Goal: Information Seeking & Learning: Learn about a topic

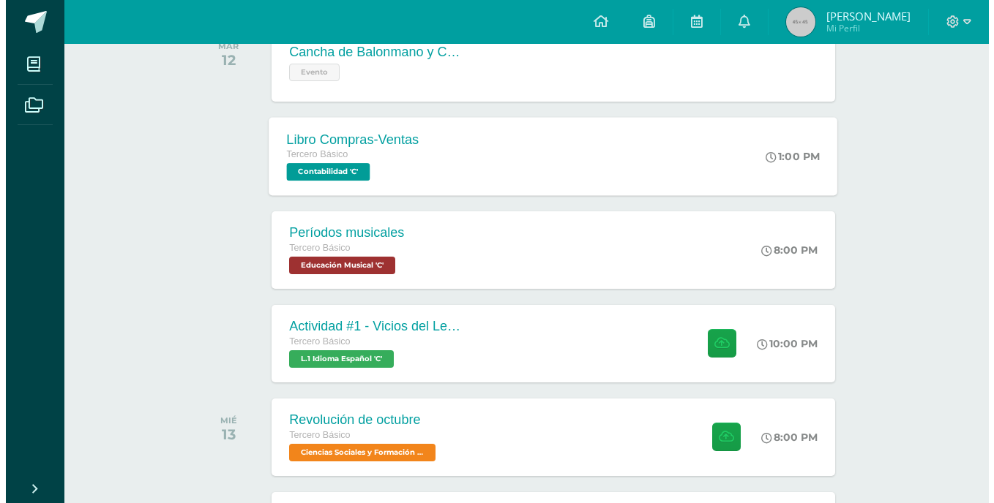
scroll to position [266, 0]
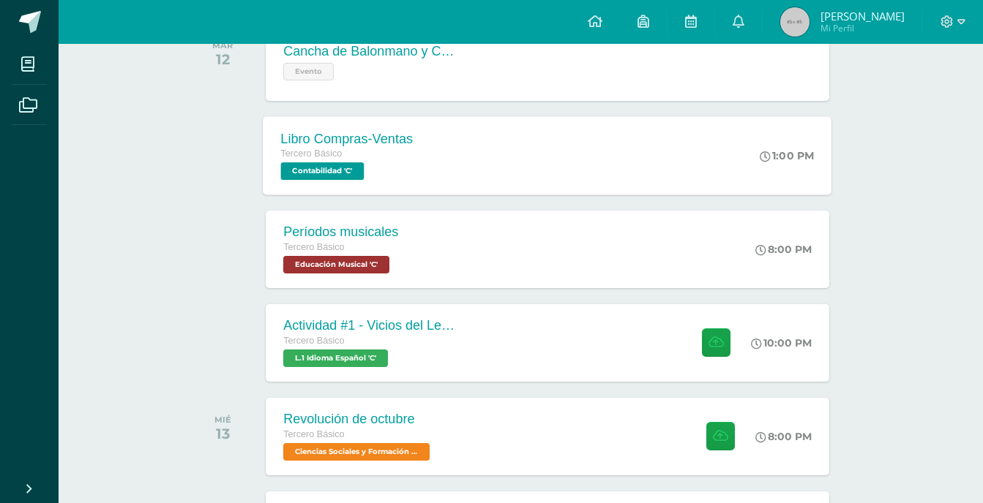
click at [361, 258] on span "Educación Musical 'C'" at bounding box center [336, 265] width 106 height 18
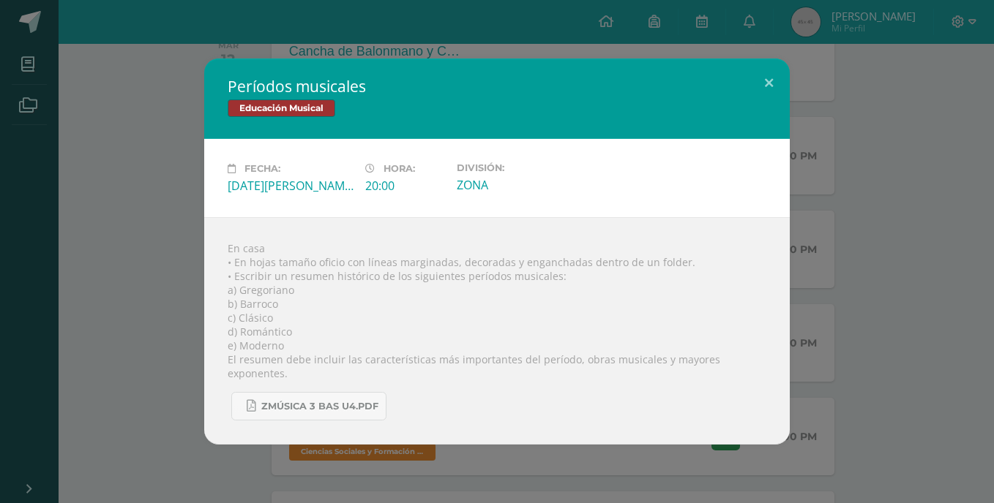
click at [128, 266] on div "Períodos musicales Educación Musical Fecha: [DATE][PERSON_NAME] Hora: 20:00 Div…" at bounding box center [497, 252] width 982 height 386
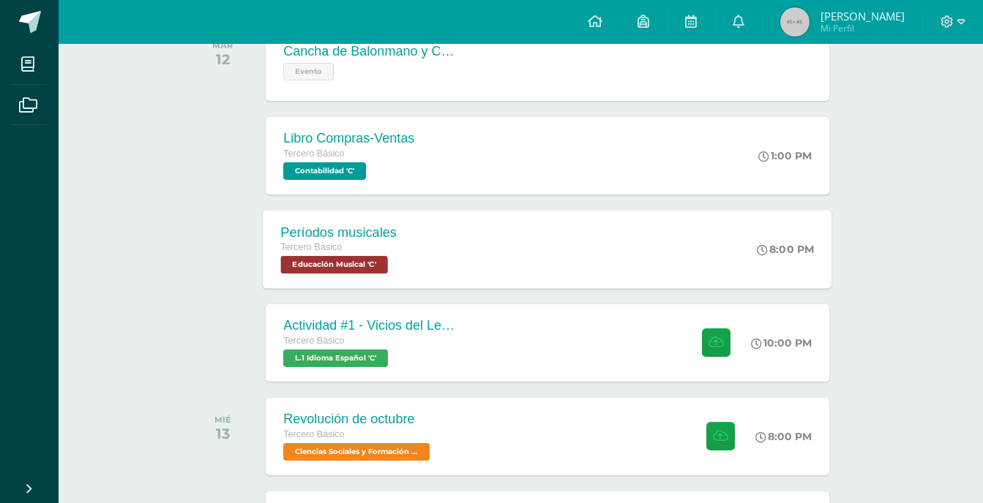
click at [385, 252] on div "Tercero Básico" at bounding box center [339, 248] width 116 height 16
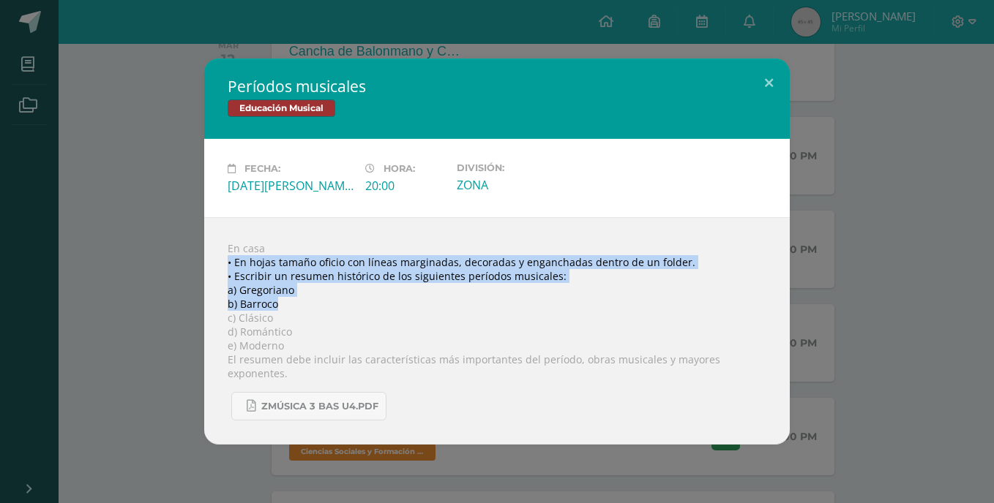
drag, startPoint x: 222, startPoint y: 271, endPoint x: 343, endPoint y: 309, distance: 127.1
click at [343, 309] on div "En casa • En hojas tamaño oficio con líneas marginadas, decoradas y enganchadas…" at bounding box center [496, 331] width 585 height 228
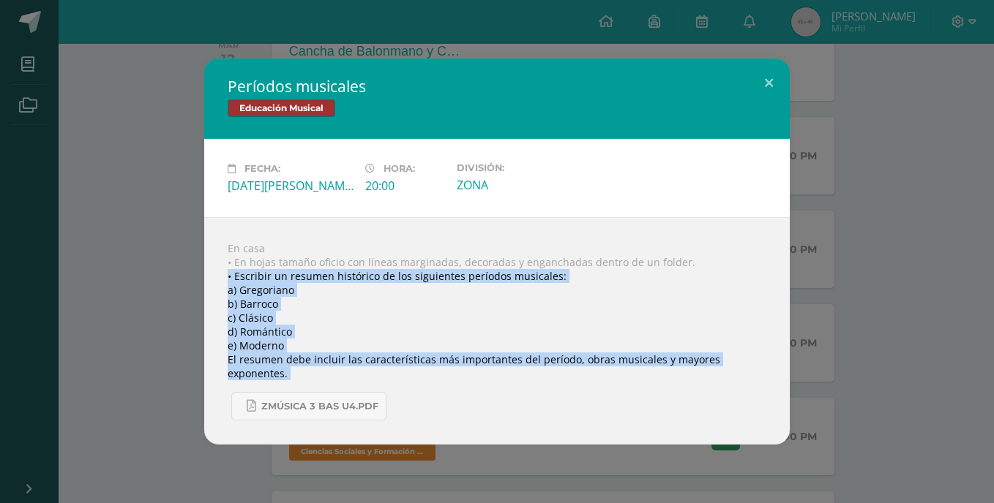
drag, startPoint x: 225, startPoint y: 279, endPoint x: 364, endPoint y: 384, distance: 174.6
click at [364, 384] on div "En casa • En hojas tamaño oficio con líneas marginadas, decoradas y enganchadas…" at bounding box center [496, 331] width 585 height 228
copy body "• Escribir un resumen histórico de los siguientes períodos musicales: a) Gregor…"
